Goal: Transaction & Acquisition: Purchase product/service

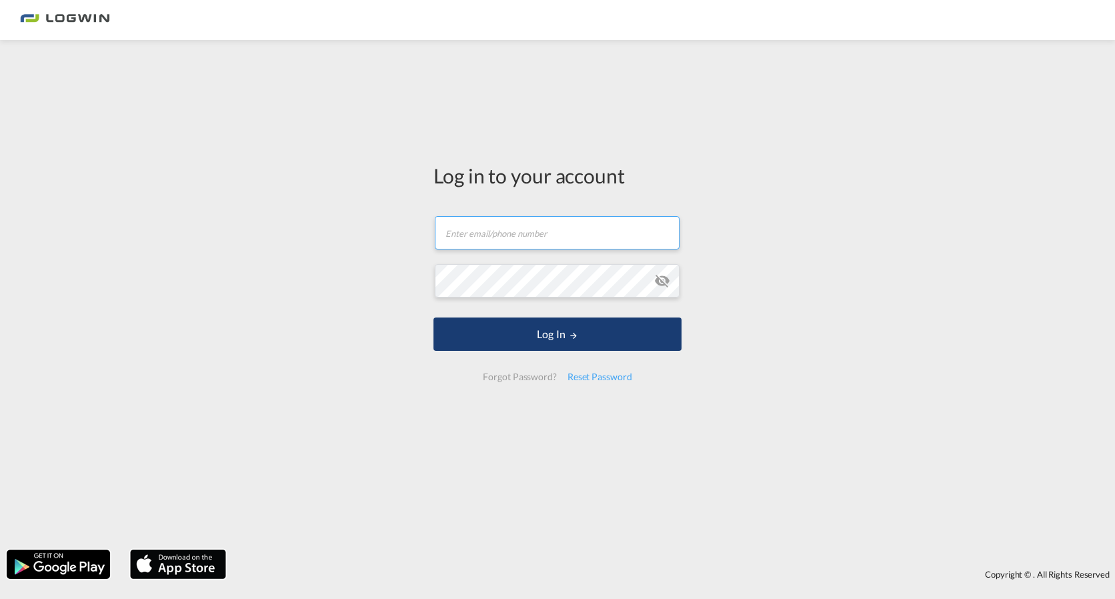
type input "[PERSON_NAME][EMAIL_ADDRESS][PERSON_NAME][DOMAIN_NAME]"
click at [525, 341] on button "Log In" at bounding box center [558, 334] width 248 height 33
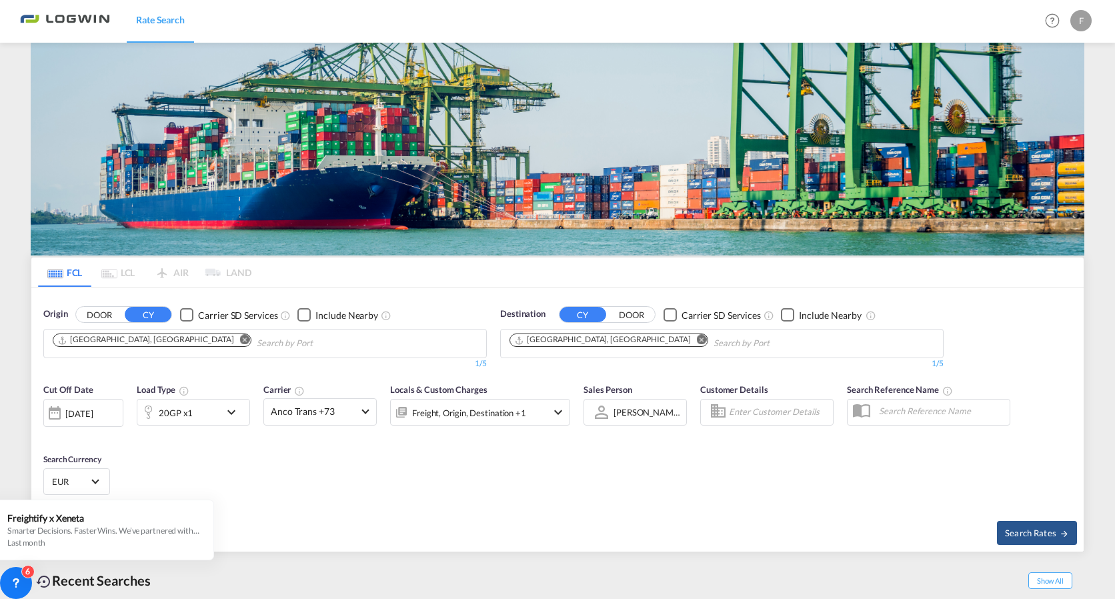
click at [145, 137] on img at bounding box center [558, 149] width 1054 height 213
click at [240, 344] on md-icon "Remove" at bounding box center [245, 340] width 10 height 10
click at [697, 342] on md-icon "Remove" at bounding box center [702, 340] width 10 height 10
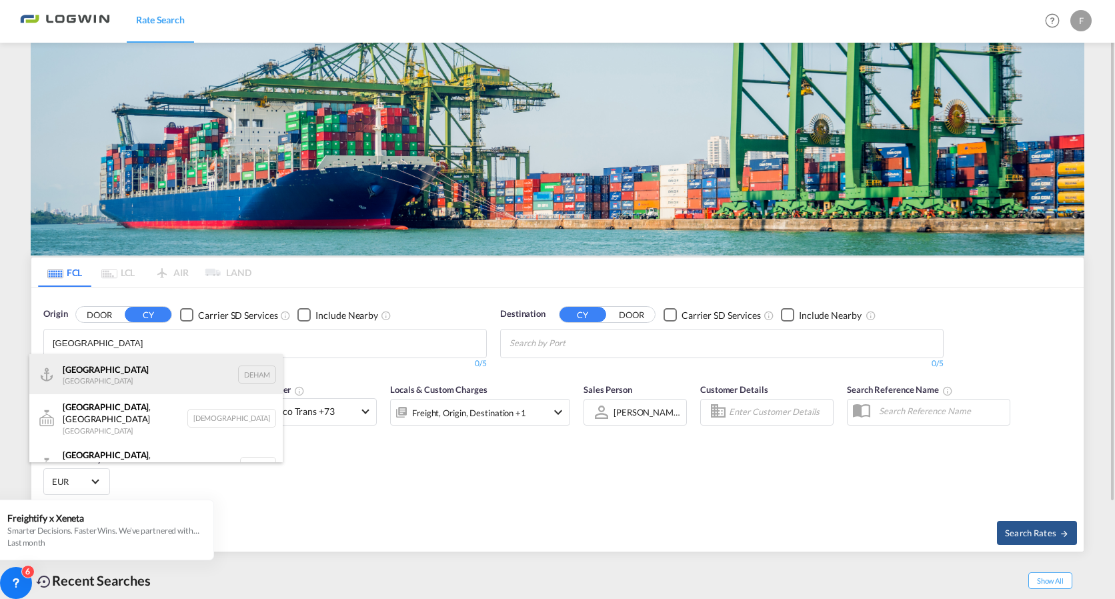
type input "[GEOGRAPHIC_DATA]"
click at [155, 384] on div "[GEOGRAPHIC_DATA] [GEOGRAPHIC_DATA] DEHAM" at bounding box center [155, 374] width 253 height 40
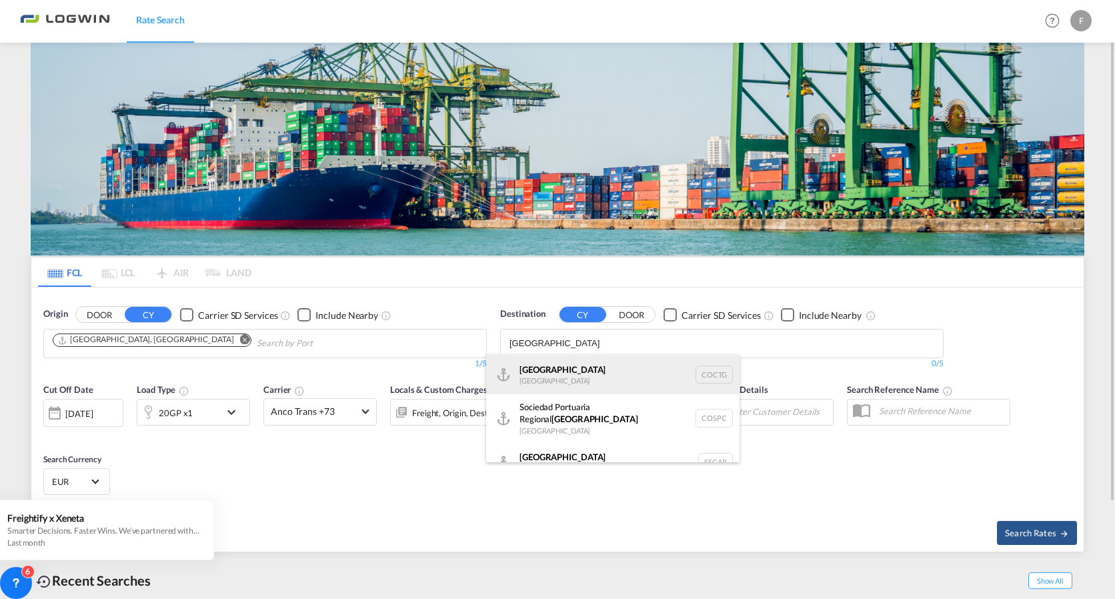
type input "[GEOGRAPHIC_DATA]"
click at [579, 367] on div "[GEOGRAPHIC_DATA] [GEOGRAPHIC_DATA] COCTG" at bounding box center [612, 374] width 253 height 40
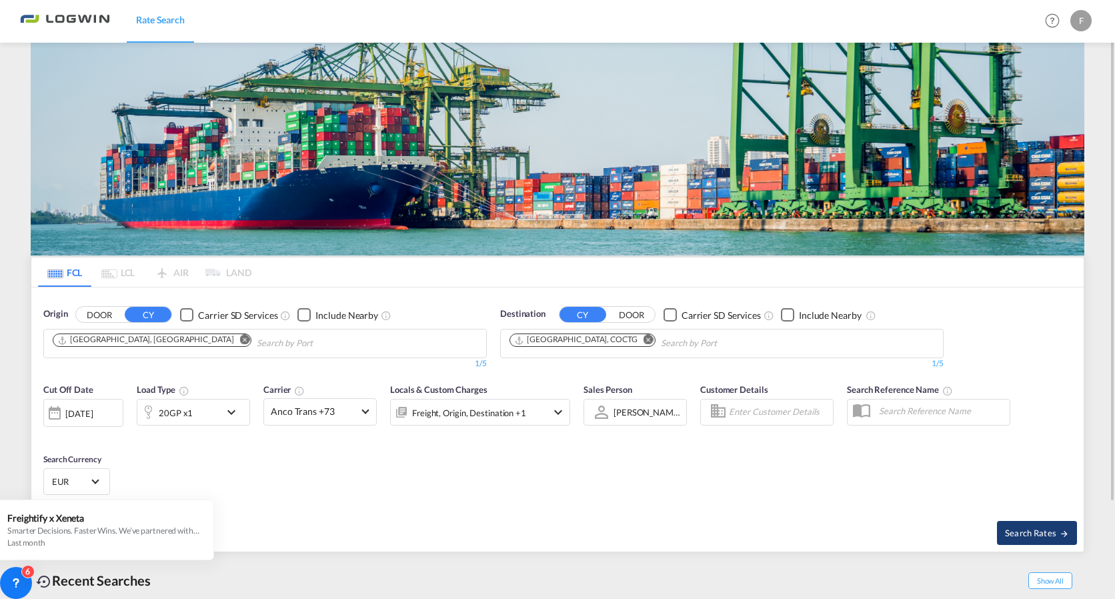
click at [997, 525] on button "Search Rates" at bounding box center [1037, 533] width 80 height 24
type input "DEHAM to COCTG / [DATE]"
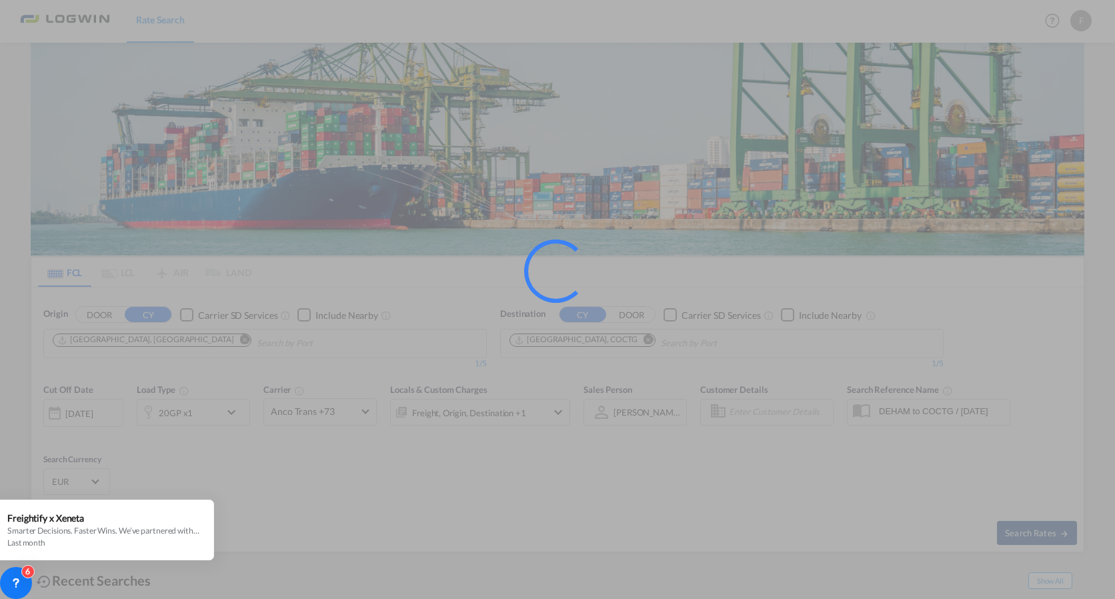
click at [1012, 532] on div at bounding box center [557, 299] width 1115 height 599
